Goal: Information Seeking & Learning: Find specific page/section

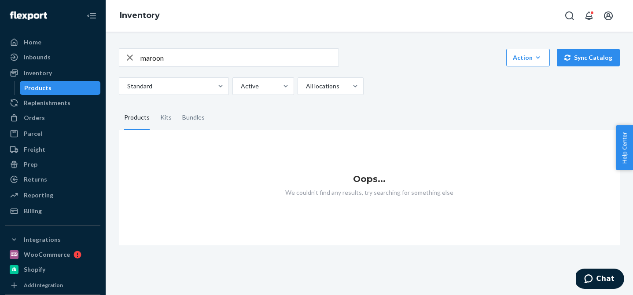
click at [241, 59] on input "maroon" at bounding box center [239, 58] width 198 height 18
type input "6497"
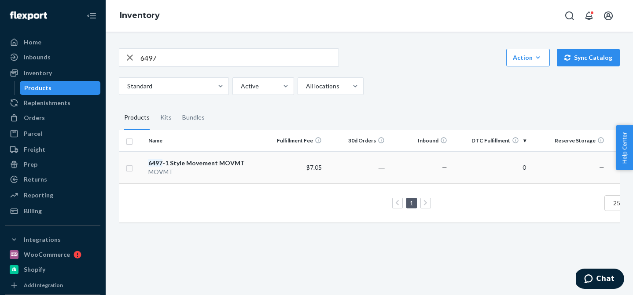
click at [189, 170] on div "MOVMT" at bounding box center [203, 172] width 111 height 9
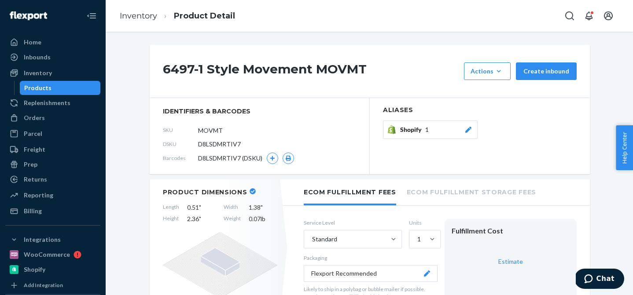
click at [214, 146] on span "D8LSDMRTIV7" at bounding box center [219, 144] width 43 height 9
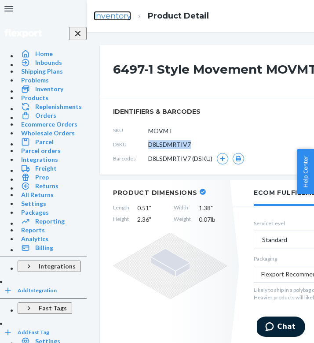
click at [94, 17] on link "Inventory" at bounding box center [112, 16] width 37 height 10
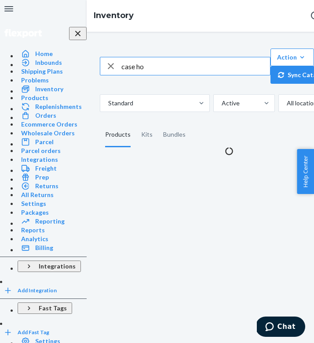
type input "case ho"
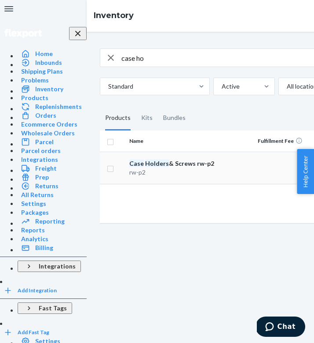
click at [145, 167] on em "Holders" at bounding box center [157, 162] width 24 height 7
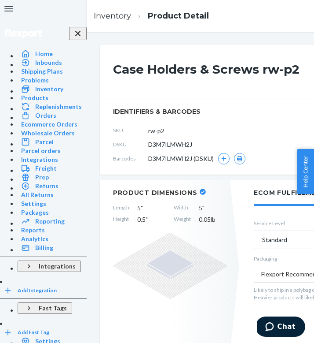
click at [148, 144] on span "D3M7ILMWH2J" at bounding box center [170, 144] width 44 height 9
copy span "D3M7ILMWH2J"
click at [94, 14] on link "Inventory" at bounding box center [112, 16] width 37 height 10
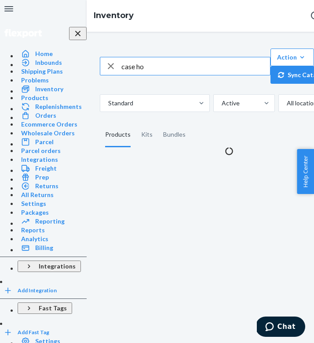
click at [122, 67] on input "case ho" at bounding box center [196, 66] width 149 height 18
type input "hands"
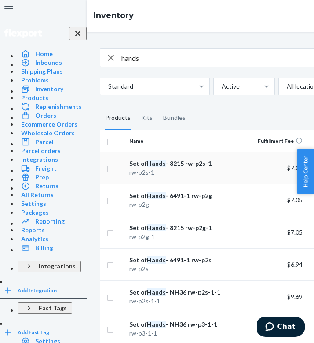
scroll to position [38, 0]
click at [129, 200] on div "rw-p2g" at bounding box center [184, 204] width 111 height 9
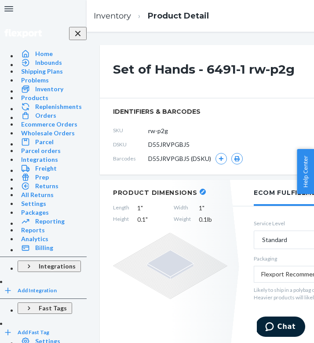
click at [148, 143] on span "D55JRVPGBJ5" at bounding box center [168, 144] width 41 height 9
copy span "D55JRVPGBJ5"
click at [94, 21] on li "Inventory" at bounding box center [112, 16] width 37 height 11
click at [94, 16] on link "Inventory" at bounding box center [112, 16] width 37 height 10
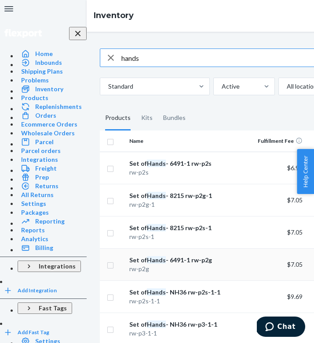
scroll to position [32, 0]
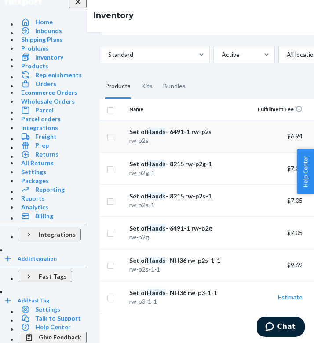
click at [129, 127] on div "Set of Hands - 6491-1 rw-p2s" at bounding box center [184, 131] width 111 height 9
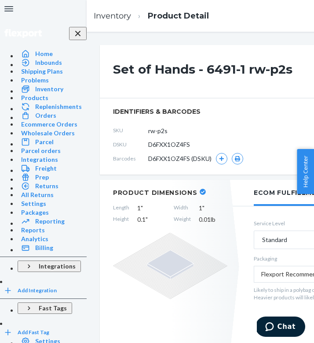
click at [148, 145] on span "D6FXX1OZ4FS" at bounding box center [169, 144] width 42 height 9
copy span "D6FXX1OZ4FS"
click at [94, 19] on link "Inventory" at bounding box center [112, 16] width 37 height 10
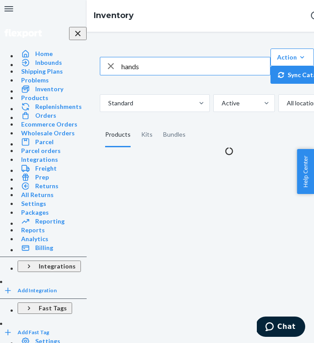
click at [122, 65] on input "hands" at bounding box center [196, 66] width 149 height 18
type input "putty"
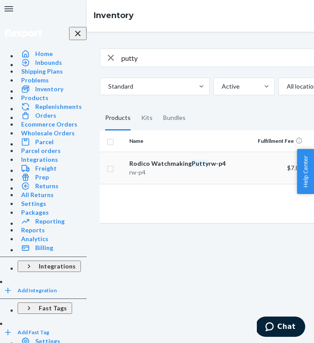
click at [129, 168] on div "Rodico Watchmaking Putty rw-p4" at bounding box center [184, 163] width 111 height 9
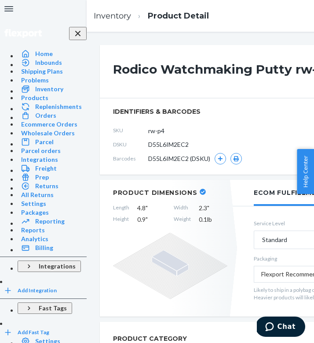
click at [148, 145] on span "D55L6IM2EC2" at bounding box center [168, 144] width 41 height 9
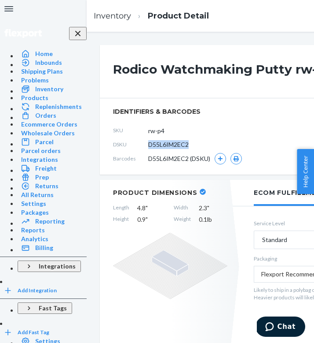
copy span "D55L6IM2EC2"
click at [87, 10] on ol "Inventory Product Detail" at bounding box center [151, 16] width 129 height 26
click at [94, 16] on link "Inventory" at bounding box center [112, 16] width 37 height 10
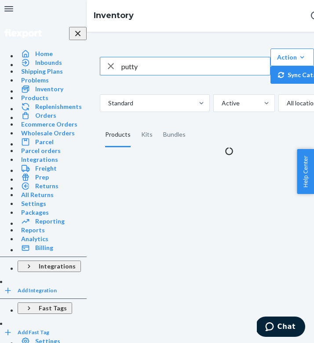
click at [122, 66] on input "putty" at bounding box center [196, 66] width 149 height 18
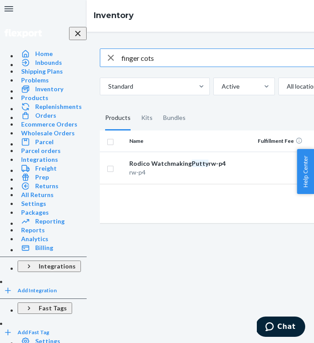
type input "finger cots"
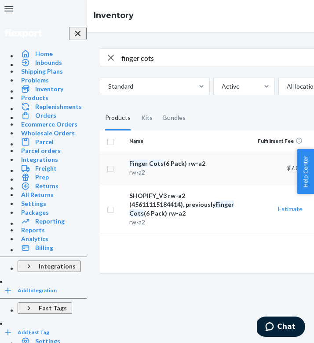
click at [129, 168] on div "Finger Cots (6 Pack) rw-a2" at bounding box center [184, 163] width 111 height 9
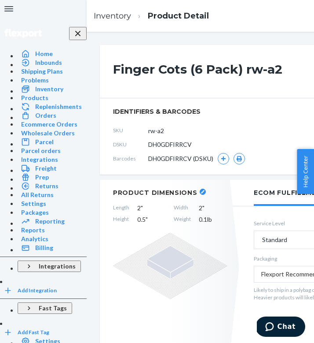
click at [148, 145] on span "DH0GDFIRRCV" at bounding box center [170, 144] width 44 height 9
copy span "DH0GDFIRRCV"
click at [94, 15] on link "Inventory" at bounding box center [112, 16] width 37 height 10
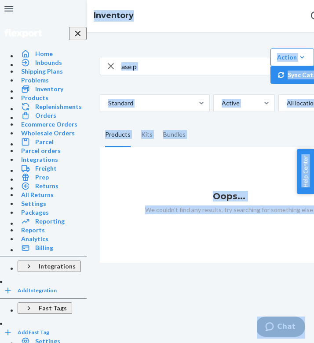
click at [122, 67] on input "ase p" at bounding box center [196, 66] width 149 height 18
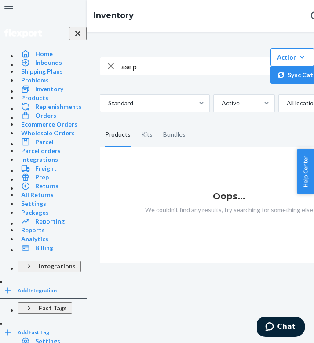
click at [122, 67] on input "ase p" at bounding box center [196, 66] width 149 height 18
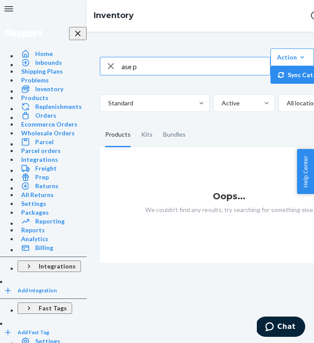
click at [122, 67] on input "ase p" at bounding box center [196, 66] width 149 height 18
type input "case p"
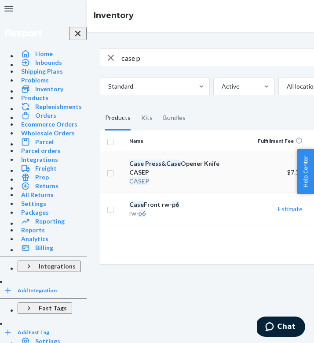
click at [129, 177] on div "Case Press & Case Opener Knife CASEP" at bounding box center [184, 168] width 111 height 18
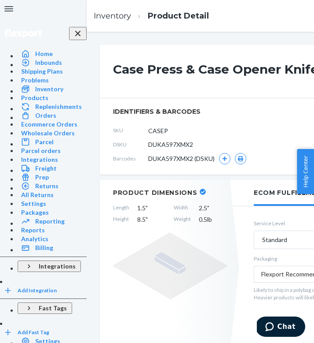
click at [148, 144] on span "DUKA597XMX2" at bounding box center [170, 144] width 45 height 9
copy span "DUKA597XMX2"
click at [94, 20] on link "Inventory" at bounding box center [112, 16] width 37 height 10
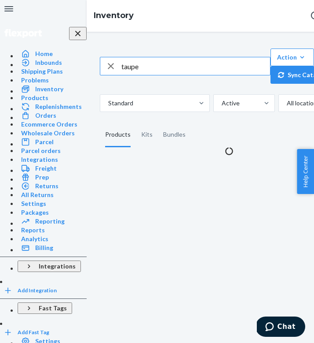
type input "taupe"
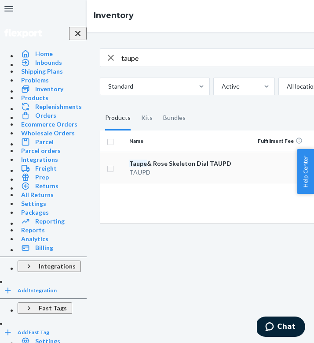
click at [129, 177] on div "TAUPD" at bounding box center [184, 172] width 111 height 9
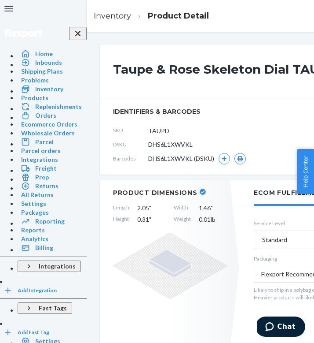
click at [148, 144] on span "DHS6L1XWVKL" at bounding box center [170, 144] width 44 height 9
copy span "DHS6L1XWVKL"
click at [94, 19] on link "Inventory" at bounding box center [112, 16] width 37 height 10
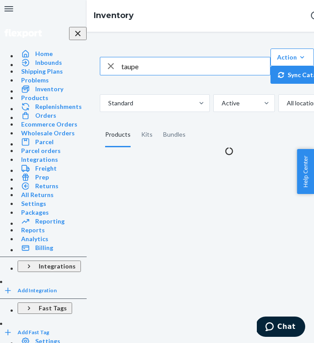
click at [122, 68] on input "taupe" at bounding box center [196, 66] width 149 height 18
type input "black"
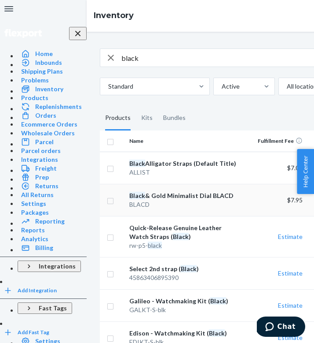
click at [126, 202] on td "Black & Gold Minimalist Dial BLACD BLACD" at bounding box center [185, 200] width 118 height 32
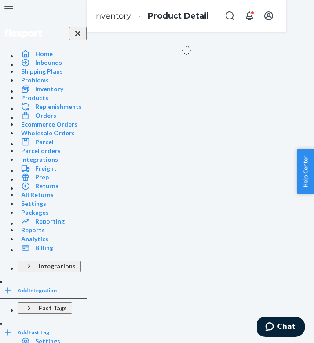
click at [87, 55] on div at bounding box center [187, 44] width 200 height 24
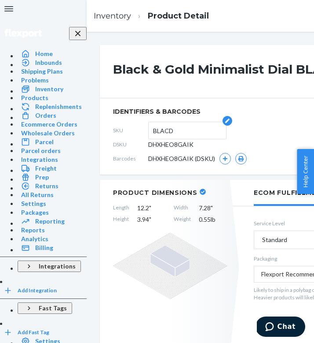
click at [153, 133] on input "BLACD" at bounding box center [187, 130] width 69 height 17
click at [94, 17] on link "Inventory" at bounding box center [112, 16] width 37 height 10
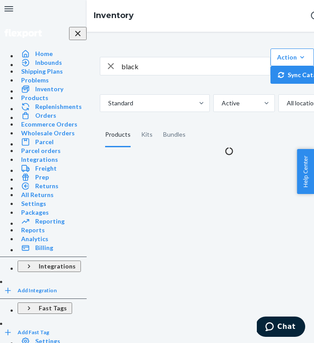
click at [122, 66] on input "black" at bounding box center [196, 66] width 149 height 18
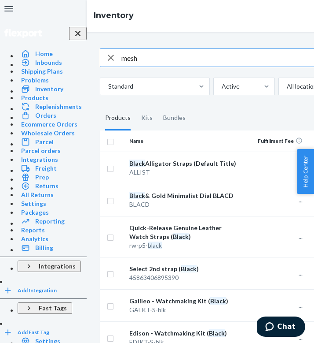
type input "mesh"
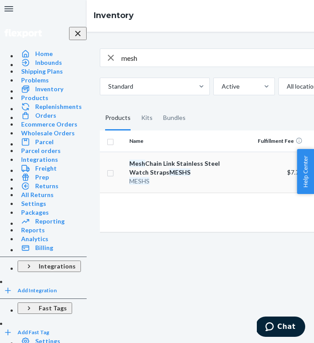
click at [129, 177] on div "Mesh Chain Link Stainless Steel Watch Straps MESHS" at bounding box center [184, 168] width 111 height 18
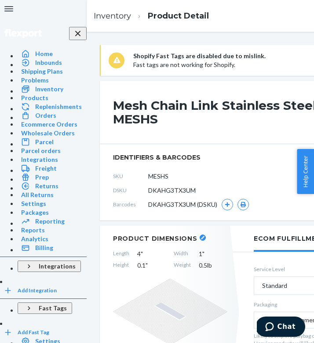
click at [113, 153] on span "identifiers & barcodes" at bounding box center [209, 157] width 193 height 9
click at [148, 193] on span "DKAHG3TX3UM" at bounding box center [172, 190] width 48 height 9
click at [148, 191] on span "DKAHG3TX3UM" at bounding box center [172, 190] width 48 height 9
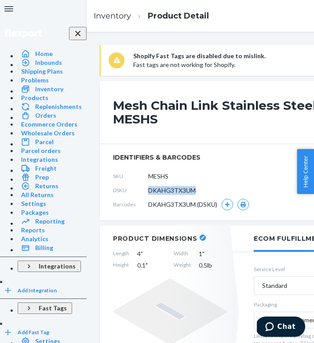
click at [148, 191] on span "DKAHG3TX3UM" at bounding box center [172, 190] width 48 height 9
copy span "DKAHG3TX3UM"
click at [94, 15] on link "Inventory" at bounding box center [112, 16] width 37 height 10
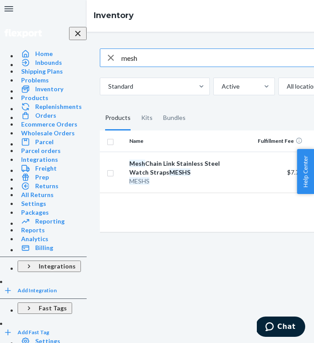
click at [122, 66] on input "mesh" at bounding box center [221, 58] width 198 height 18
type input "8215"
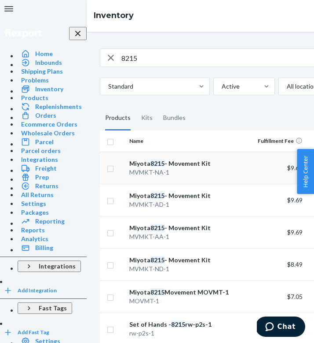
scroll to position [99, 0]
click at [129, 287] on div "Miyota 8215 Movement MOVMT-1" at bounding box center [184, 291] width 111 height 9
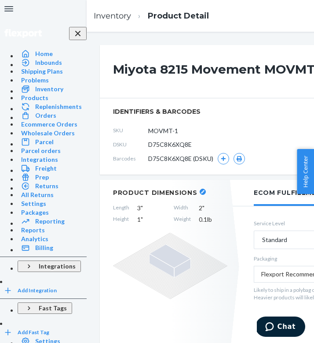
click at [148, 145] on span "D75C8K6XQ8E" at bounding box center [170, 144] width 44 height 9
copy span "D75C8K6XQ8E"
click at [94, 18] on link "Inventory" at bounding box center [112, 16] width 37 height 10
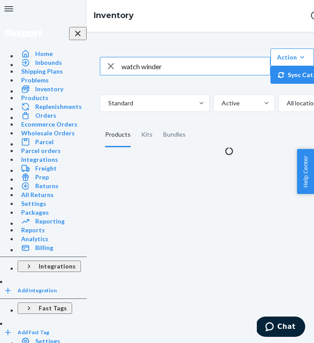
type input "watch winder"
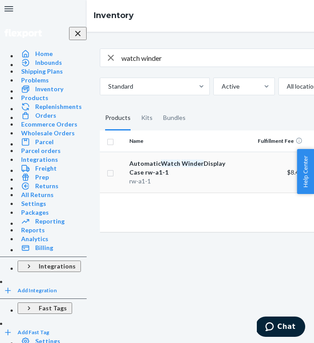
click at [129, 177] on div "Automatic Watch Winder Display Case rw-a1-1" at bounding box center [184, 168] width 111 height 18
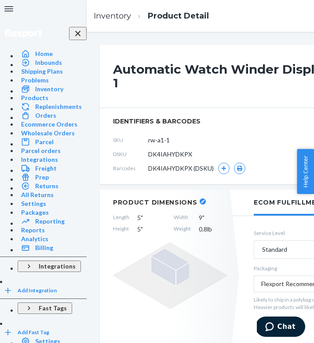
click at [148, 150] on span "DK4IAHYDKPX" at bounding box center [170, 154] width 44 height 9
copy span "DK4IAHYDKPX"
click at [94, 21] on li "Inventory" at bounding box center [112, 16] width 37 height 11
click at [94, 18] on link "Inventory" at bounding box center [112, 16] width 37 height 10
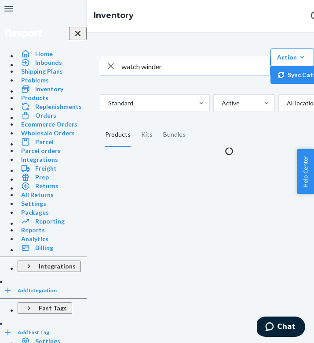
click at [122, 71] on input "watch winder" at bounding box center [196, 66] width 149 height 18
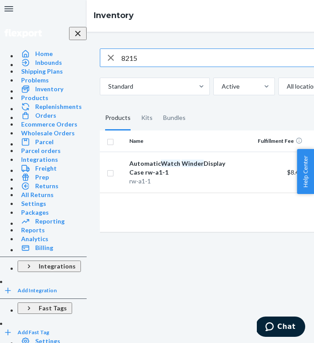
type input "8215"
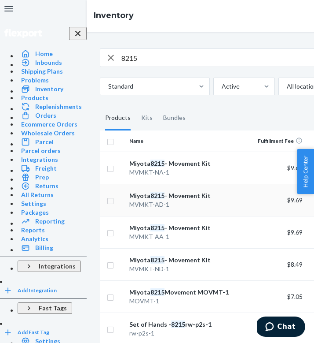
scroll to position [98, 0]
click at [129, 295] on div "rw-p2s-1" at bounding box center [184, 332] width 111 height 9
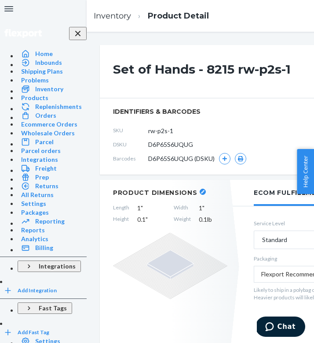
click at [148, 144] on span "D6P65S6UQUG" at bounding box center [170, 144] width 45 height 9
click at [94, 18] on link "Inventory" at bounding box center [112, 16] width 37 height 10
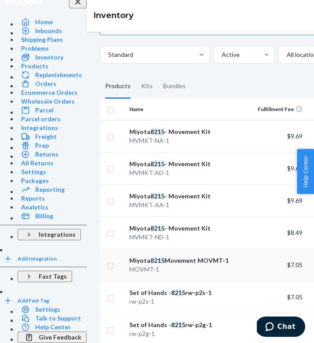
scroll to position [99, 0]
click at [171, 295] on em "8215" at bounding box center [178, 323] width 14 height 7
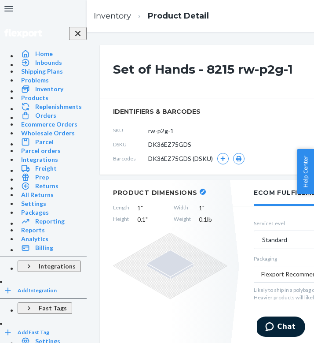
click at [148, 144] on span "DK36EZ75GDS" at bounding box center [169, 144] width 43 height 9
click at [94, 16] on link "Inventory" at bounding box center [112, 16] width 37 height 10
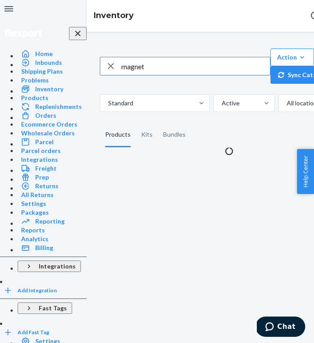
type input "magnet"
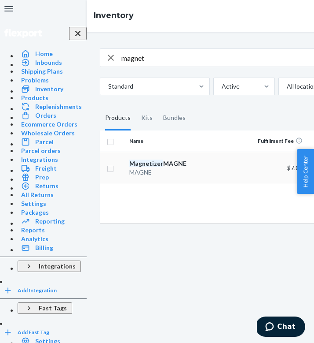
click at [129, 168] on div "Magnetizer MAGNE" at bounding box center [184, 163] width 111 height 9
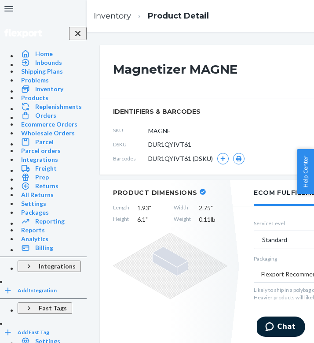
click at [148, 144] on span "DUR1QYIVT61" at bounding box center [169, 144] width 43 height 9
click at [94, 15] on link "Inventory" at bounding box center [112, 16] width 37 height 10
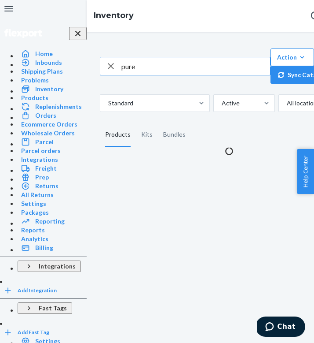
type input "pure"
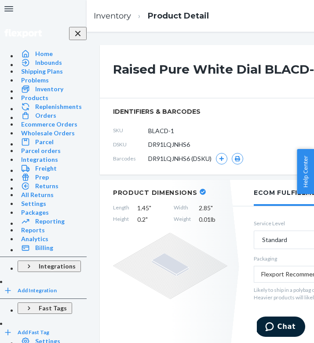
click at [148, 146] on span "DR91LQJNHS6" at bounding box center [169, 144] width 42 height 9
click at [94, 16] on link "Inventory" at bounding box center [112, 16] width 37 height 10
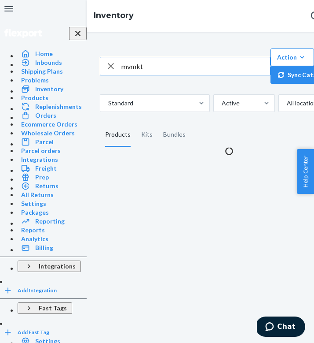
type input "mvmkt"
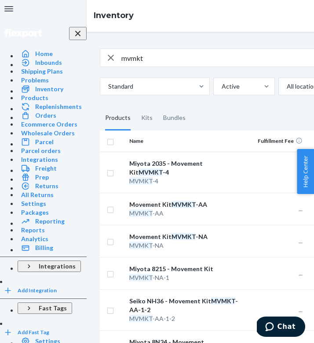
scroll to position [36, 0]
click at [172, 200] on em "MVMKT" at bounding box center [184, 203] width 24 height 7
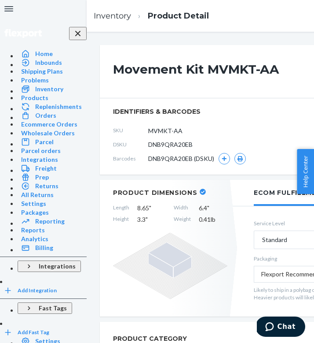
click at [148, 144] on span "DNB9QRA20EB" at bounding box center [170, 144] width 44 height 9
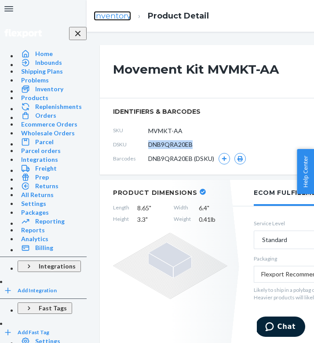
click at [94, 18] on link "Inventory" at bounding box center [112, 16] width 37 height 10
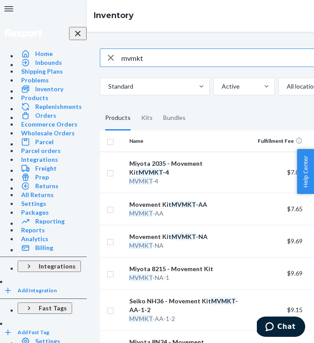
scroll to position [56, 0]
click at [129, 232] on div "Movement Kit MVMKT -NA" at bounding box center [184, 236] width 111 height 9
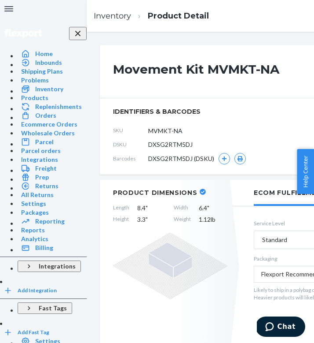
click at [148, 145] on span "DXSG2RTM5DJ" at bounding box center [170, 144] width 44 height 9
click at [94, 18] on link "Inventory" at bounding box center [112, 16] width 37 height 10
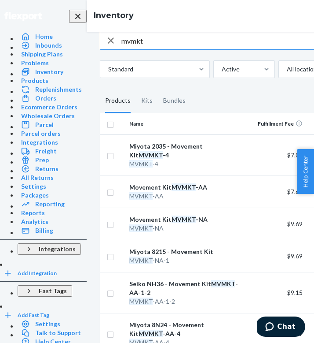
scroll to position [269, 0]
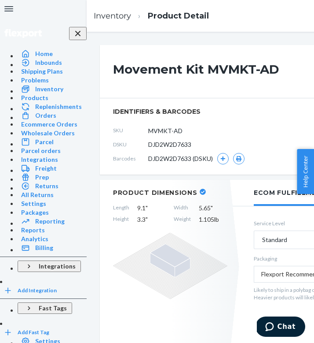
click at [148, 148] on span "DJD2W2D7633" at bounding box center [169, 144] width 43 height 9
click at [94, 14] on link "Inventory" at bounding box center [112, 16] width 37 height 10
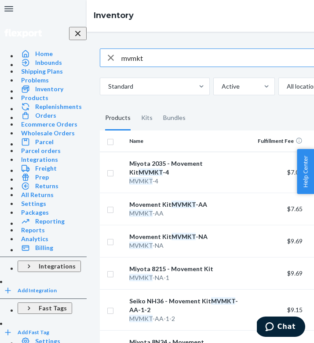
scroll to position [483, 0]
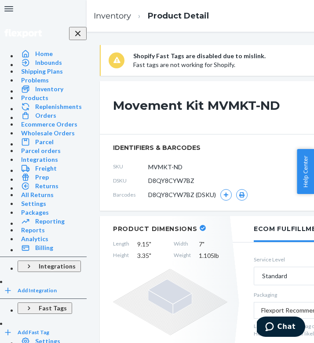
click at [100, 146] on section "identifiers & barcodes SKU MVMKT-ND DSKU D8QY8CYW7BZ Barcodes D8QY8CYW7BZ (DSKU)" at bounding box center [210, 172] width 220 height 76
click at [113, 146] on span "identifiers & barcodes" at bounding box center [209, 147] width 193 height 9
click at [153, 174] on input "MVMKT-ND" at bounding box center [187, 166] width 69 height 17
click at [148, 180] on span "D8QY8CYW7BZ" at bounding box center [171, 180] width 46 height 9
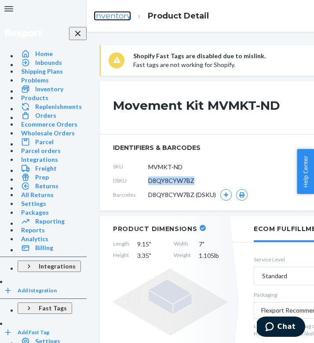
click at [94, 12] on link "Inventory" at bounding box center [112, 16] width 37 height 10
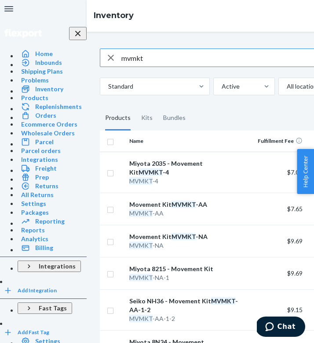
click at [122, 66] on input "mvmkt" at bounding box center [221, 58] width 198 height 18
type input "mvmkt-na-5"
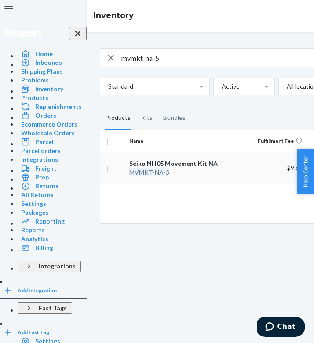
click at [129, 168] on div "Seiko NH05 Movement Kit NA" at bounding box center [184, 163] width 111 height 9
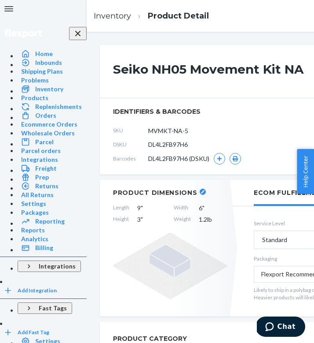
click at [100, 143] on section "identifiers & barcodes SKU MVMKT-NA-5 DSKU DL4L2FB97H6 Barcodes DL4L2FB97H6 (DS…" at bounding box center [210, 136] width 220 height 76
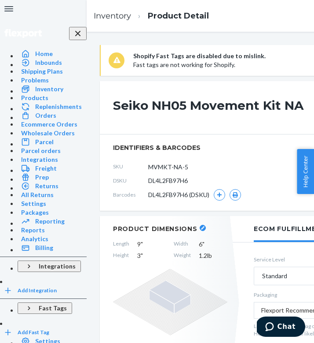
click at [113, 143] on span "identifiers & barcodes" at bounding box center [209, 147] width 193 height 9
click at [113, 185] on div "DSKU DL4L2FB97H6" at bounding box center [209, 180] width 193 height 14
click at [148, 183] on span "DL4L2FB97H6" at bounding box center [168, 180] width 40 height 9
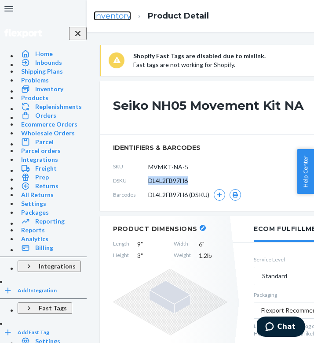
click at [94, 19] on link "Inventory" at bounding box center [112, 16] width 37 height 10
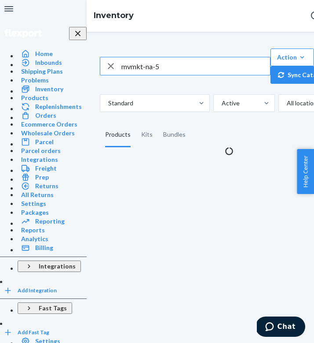
click at [122, 70] on input "mvmkt-na-5" at bounding box center [196, 66] width 149 height 18
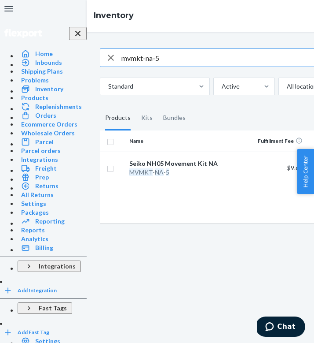
click at [122, 66] on input "mvmkt-na-5" at bounding box center [221, 58] width 198 height 18
type input "mvmkt-nd-5"
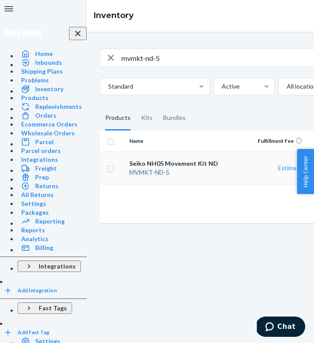
click at [129, 168] on div "Seiko NH05 Movement Kit ND" at bounding box center [184, 163] width 111 height 9
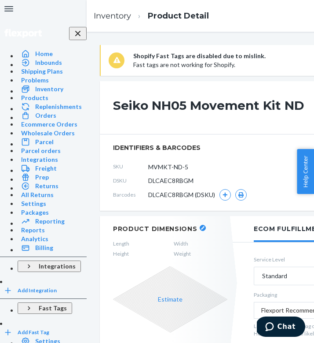
click at [148, 181] on span "DLCAEC8RBGM" at bounding box center [170, 180] width 45 height 9
click at [94, 15] on link "Inventory" at bounding box center [112, 16] width 37 height 10
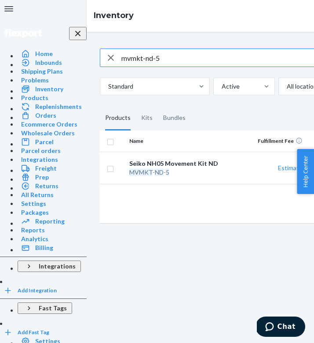
click at [122, 66] on input "mvmkt-nd-5" at bounding box center [221, 58] width 198 height 18
type input "mvmkt-aa-5"
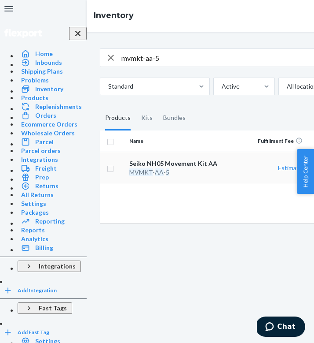
click at [129, 168] on div "Seiko NH05 Movement Kit AA" at bounding box center [184, 163] width 111 height 9
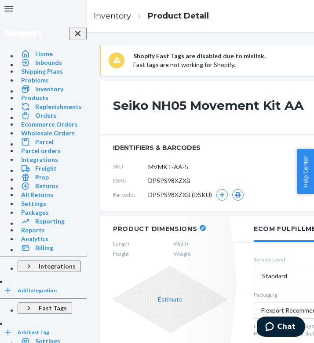
click at [148, 181] on span "DP5PS98XZXB" at bounding box center [169, 180] width 42 height 9
click at [94, 17] on link "Inventory" at bounding box center [112, 16] width 37 height 10
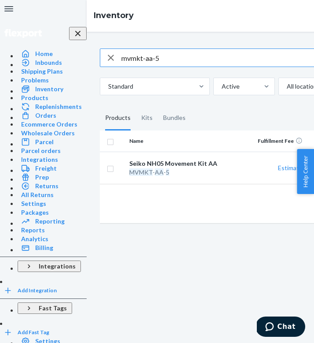
click at [122, 66] on input "mvmkt-aa-5" at bounding box center [221, 58] width 198 height 18
type input "mvmkt-ad-5"
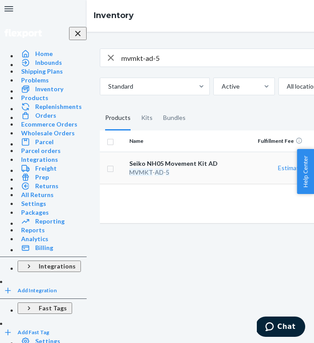
click at [129, 168] on div "Seiko NH05 Movement Kit AD" at bounding box center [184, 163] width 111 height 9
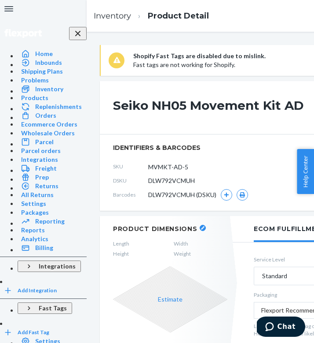
click at [113, 144] on span "identifiers & barcodes" at bounding box center [209, 147] width 193 height 9
click at [148, 180] on span "DLW792VCMUH" at bounding box center [171, 180] width 47 height 9
